Goal: Navigation & Orientation: Go to known website

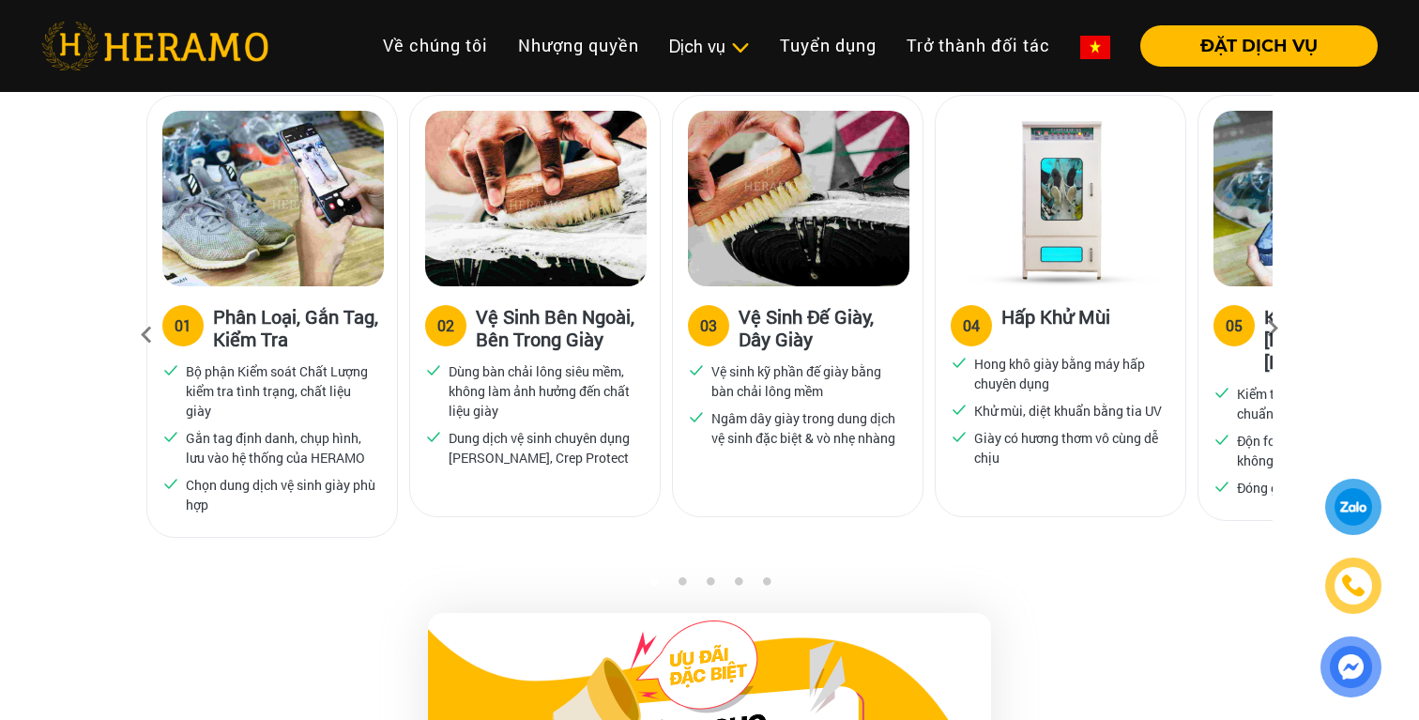
scroll to position [1280, 0]
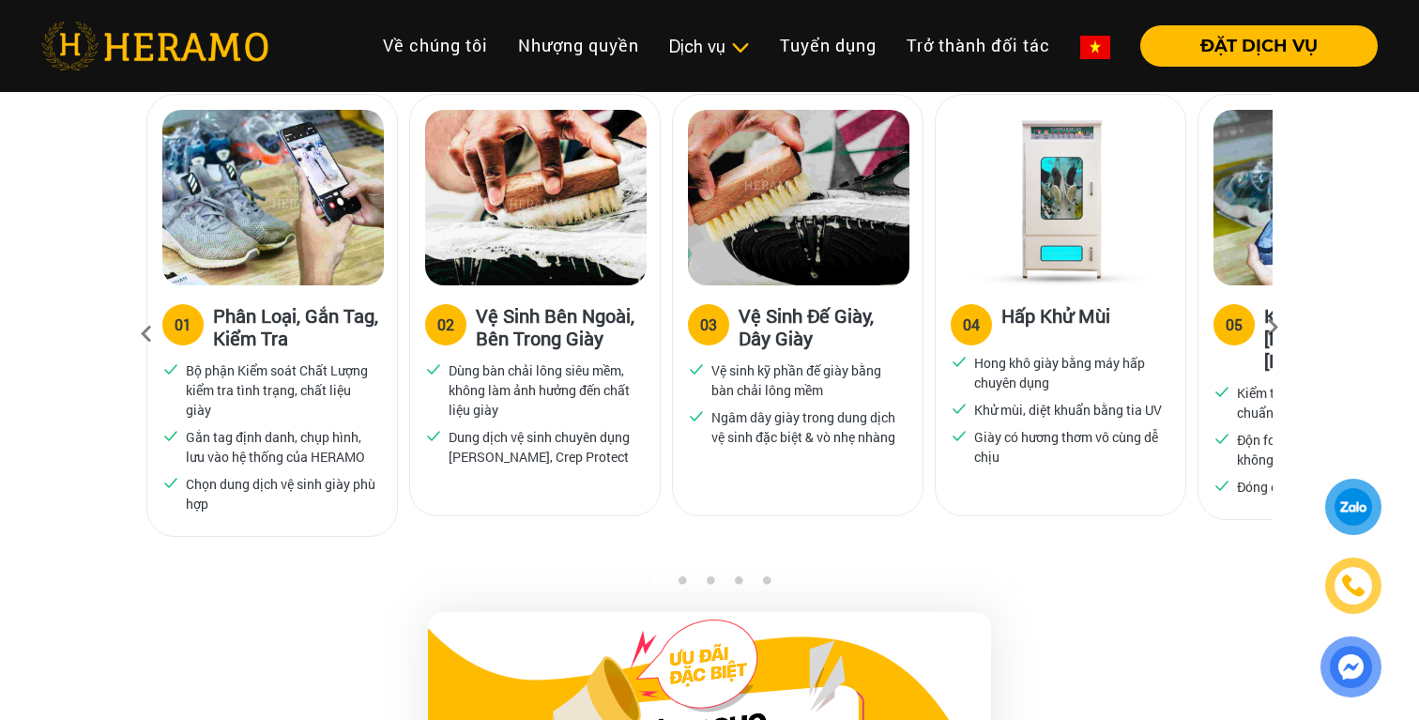
click at [1275, 328] on icon at bounding box center [1273, 334] width 34 height 12
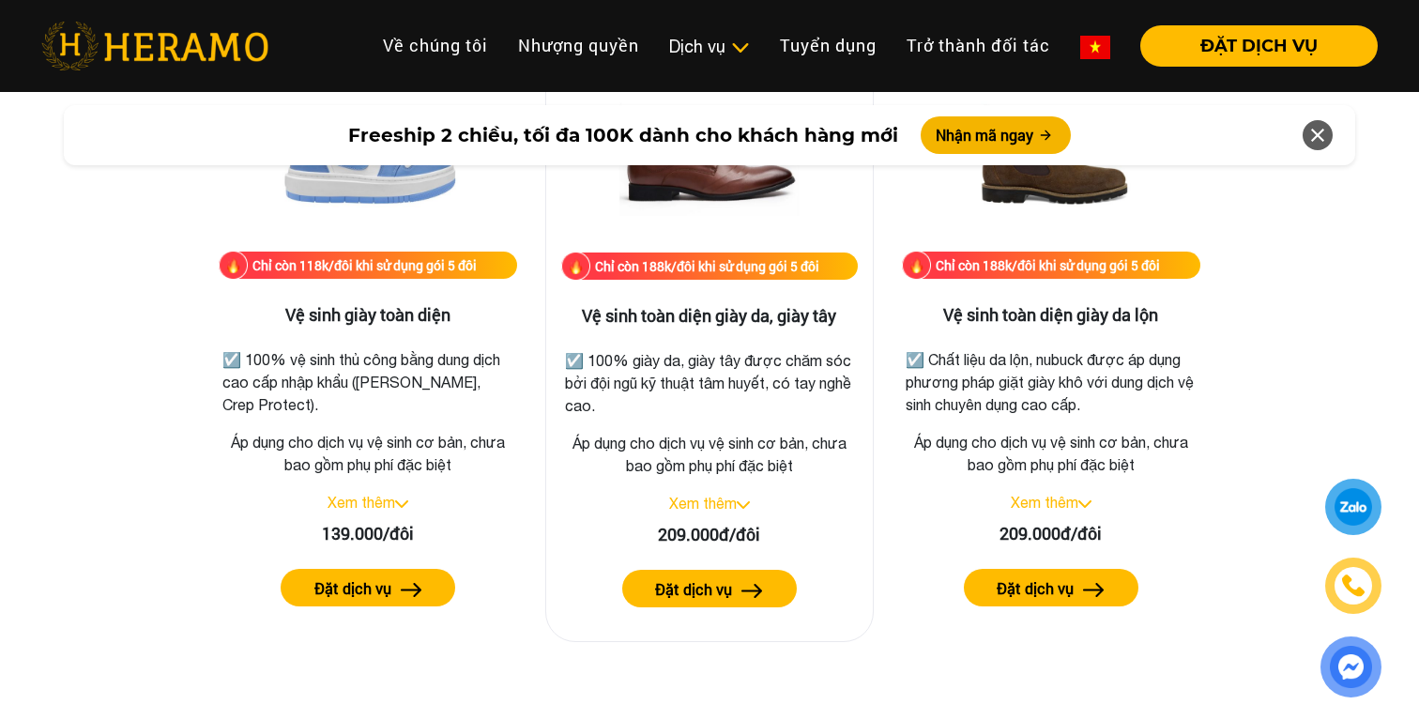
scroll to position [2667, 0]
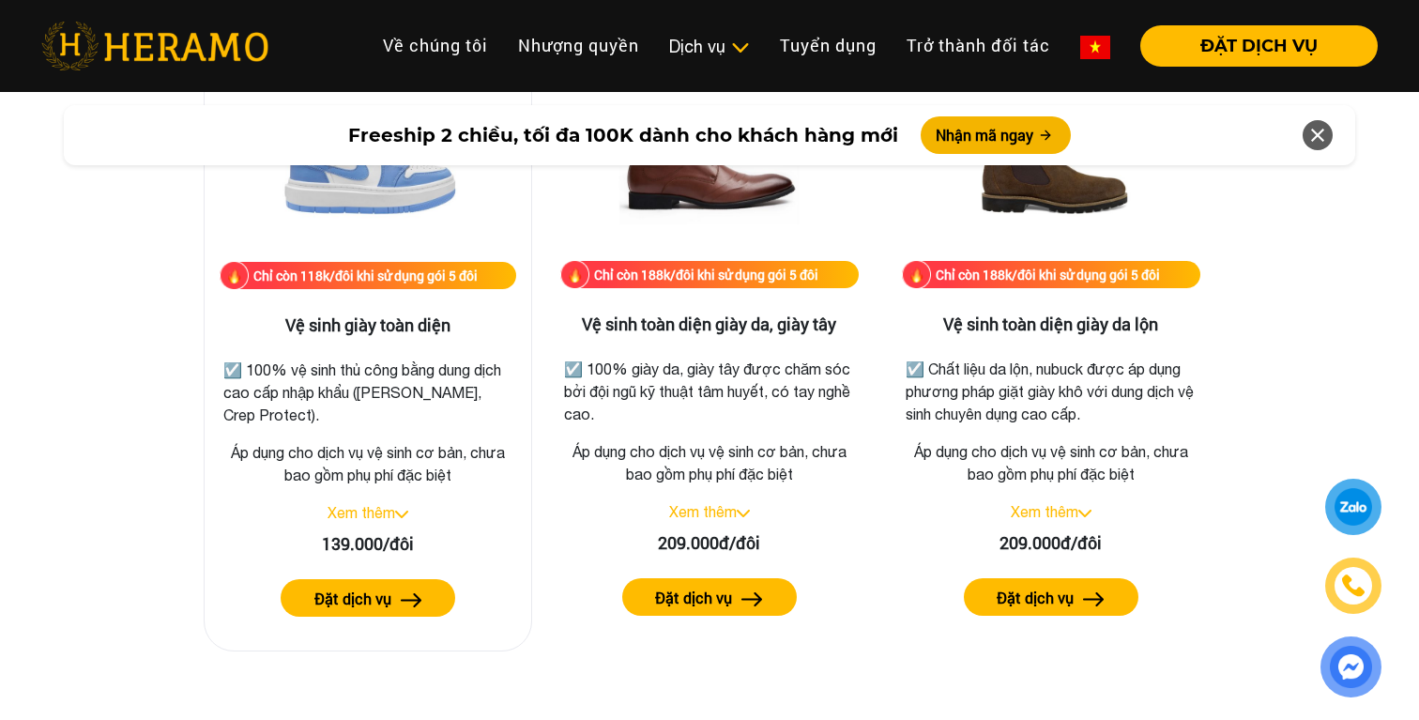
click at [400, 228] on img at bounding box center [368, 168] width 188 height 188
click at [389, 596] on label "Đặt dịch vụ" at bounding box center [352, 599] width 77 height 23
click at [126, 45] on img at bounding box center [154, 46] width 227 height 49
